Goal: Browse casually

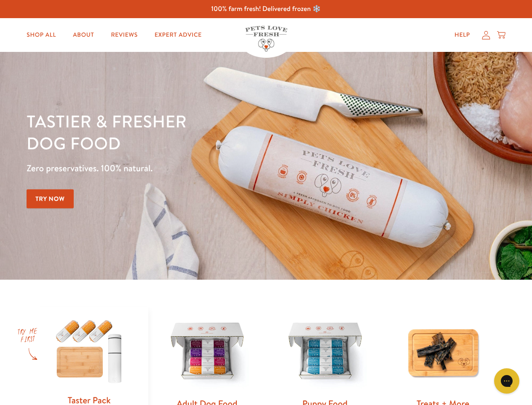
click at [266, 202] on div "Tastier & fresher dog food Zero preservatives. 100% natural. Try Now" at bounding box center [187, 165] width 320 height 111
click at [507, 381] on icon "Gorgias live chat" at bounding box center [507, 380] width 8 height 8
